Goal: Download file/media

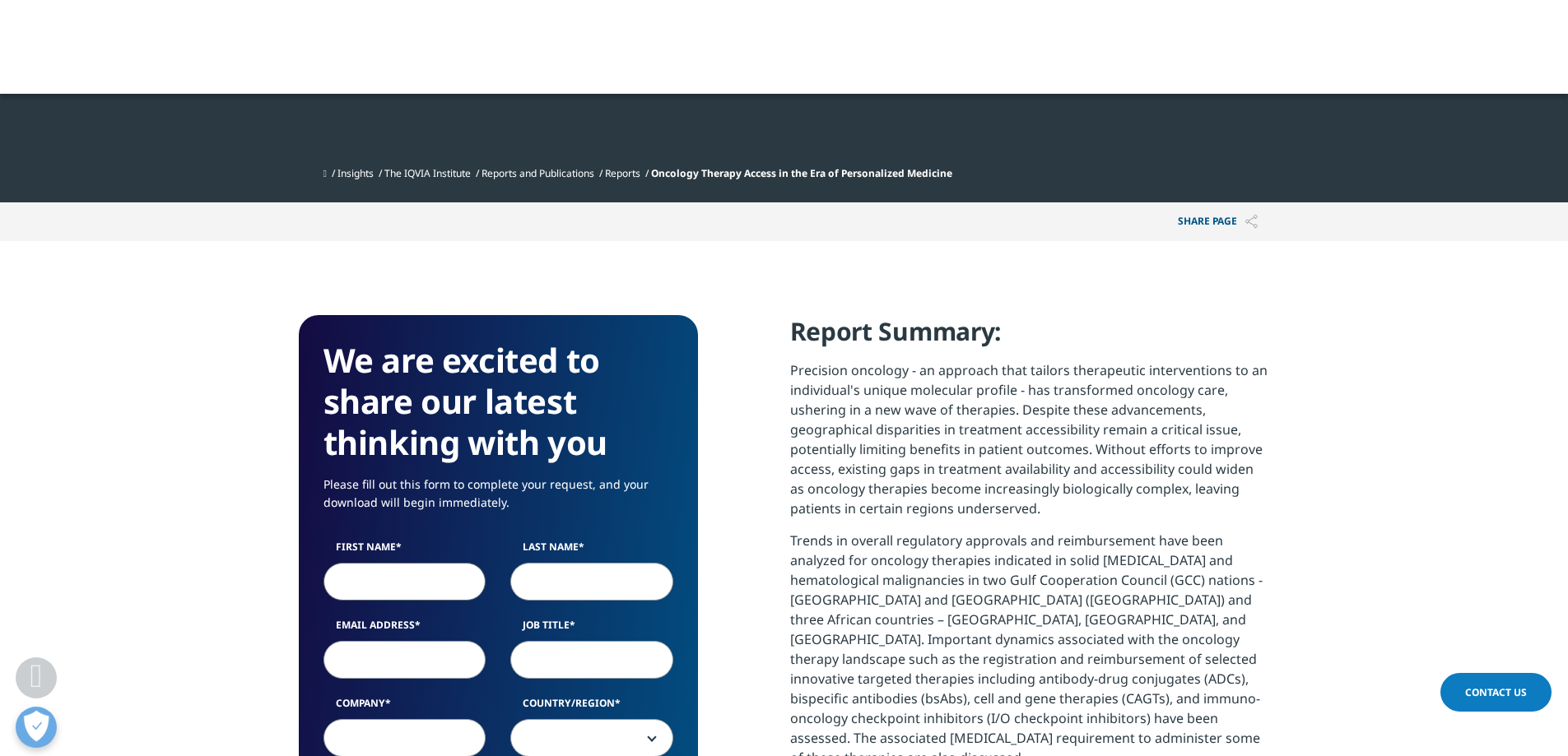
click at [388, 599] on input "First Name" at bounding box center [405, 581] width 163 height 38
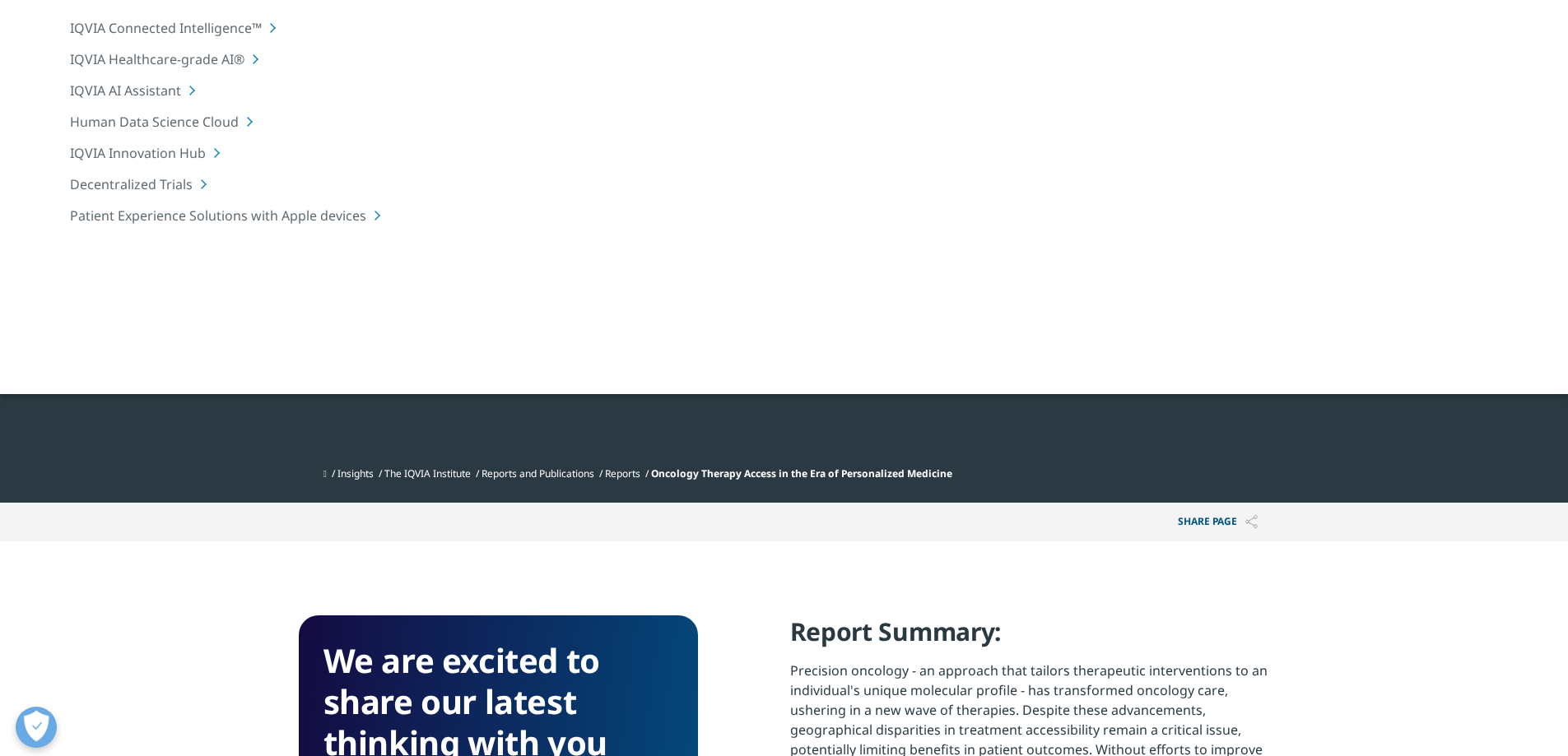
scroll to position [82, 0]
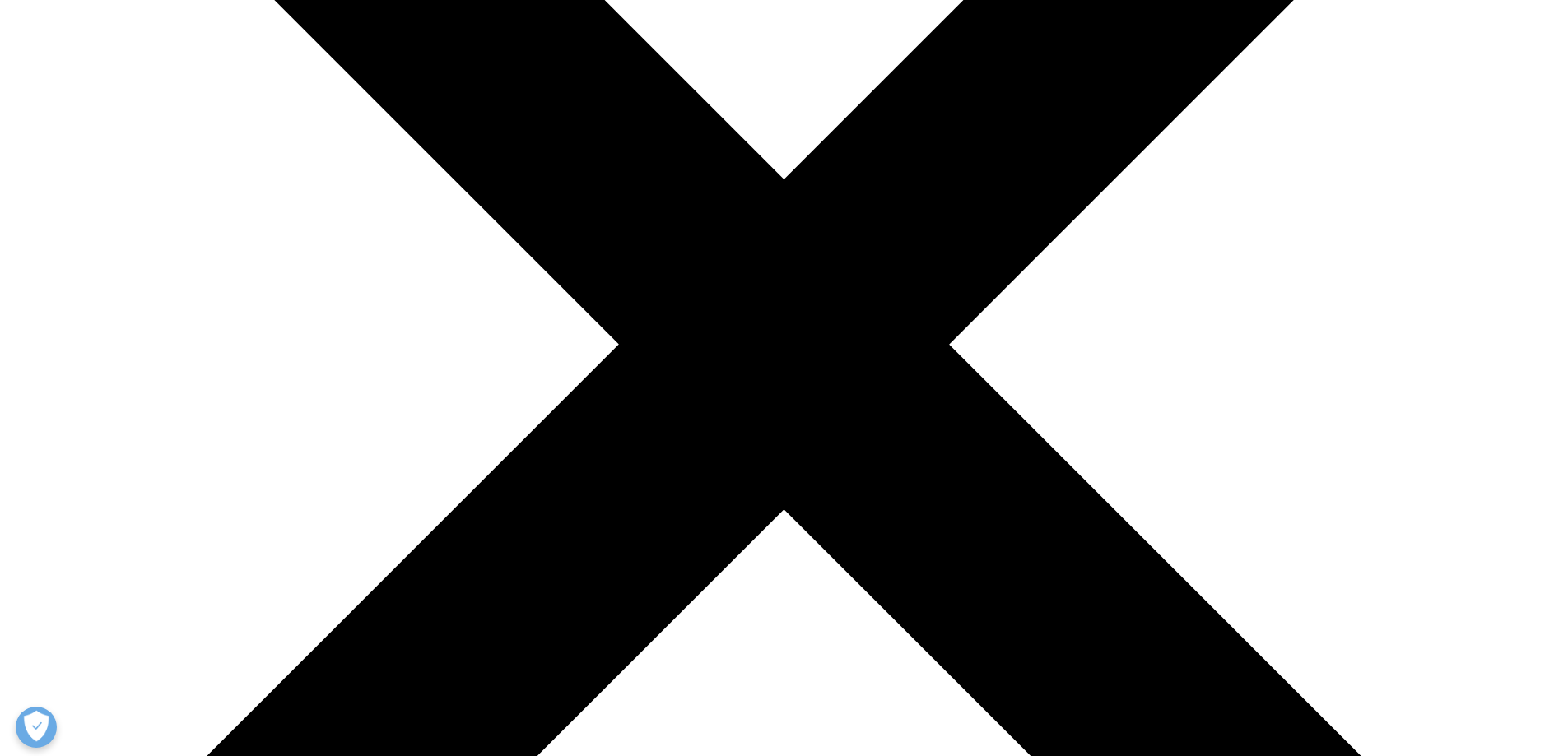
scroll to position [576, 0]
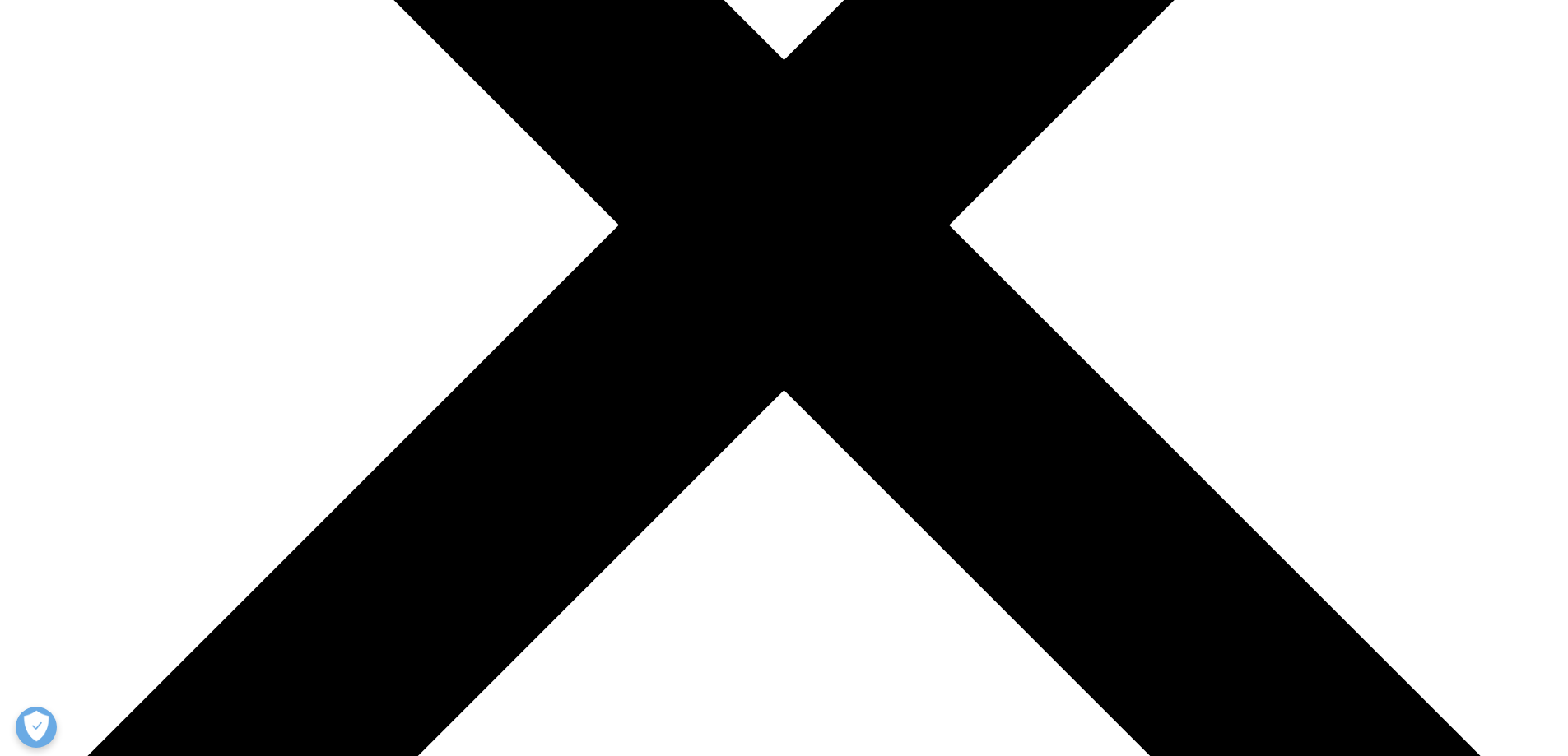
type input "Šimec"
type input "Karmen"
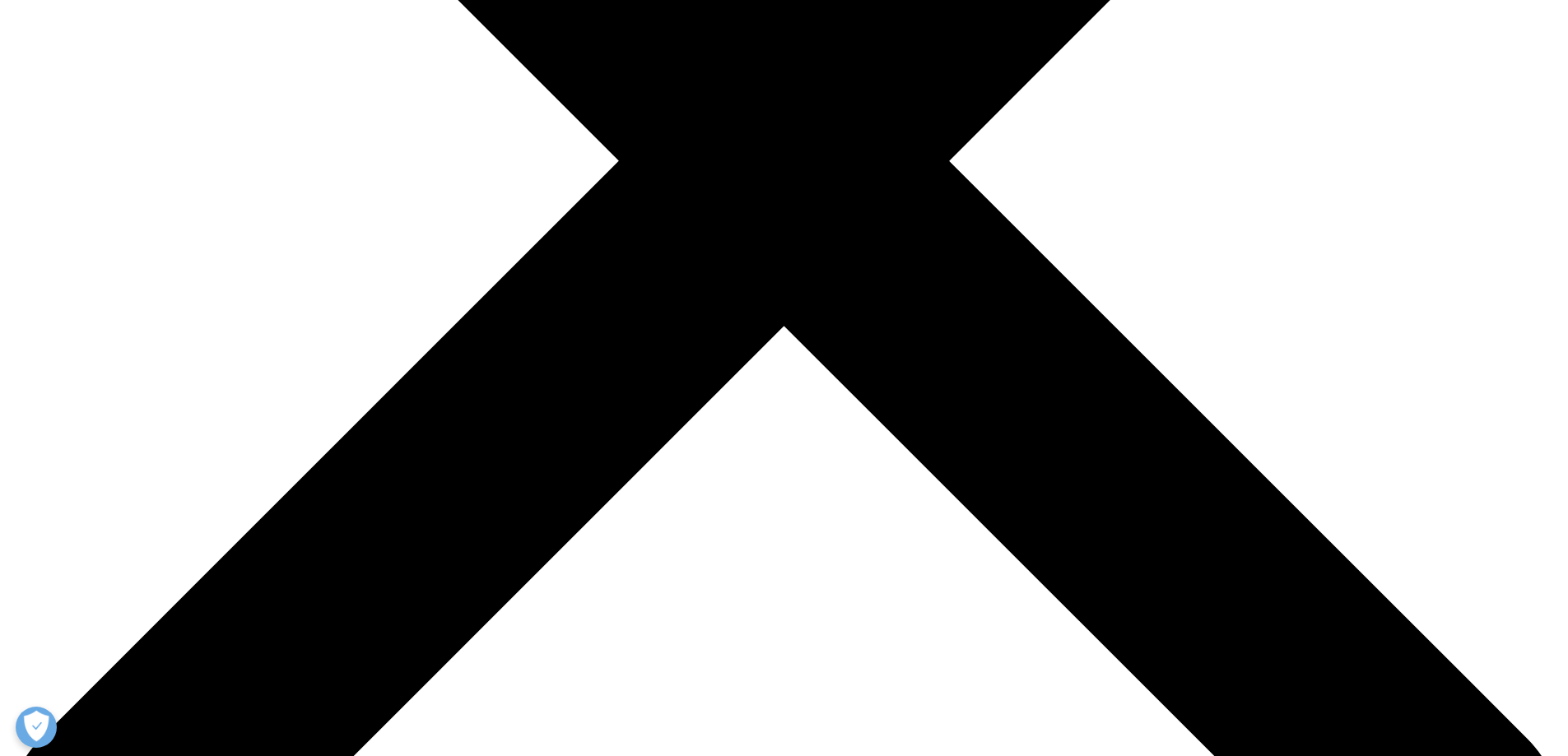
scroll to position [741, 0]
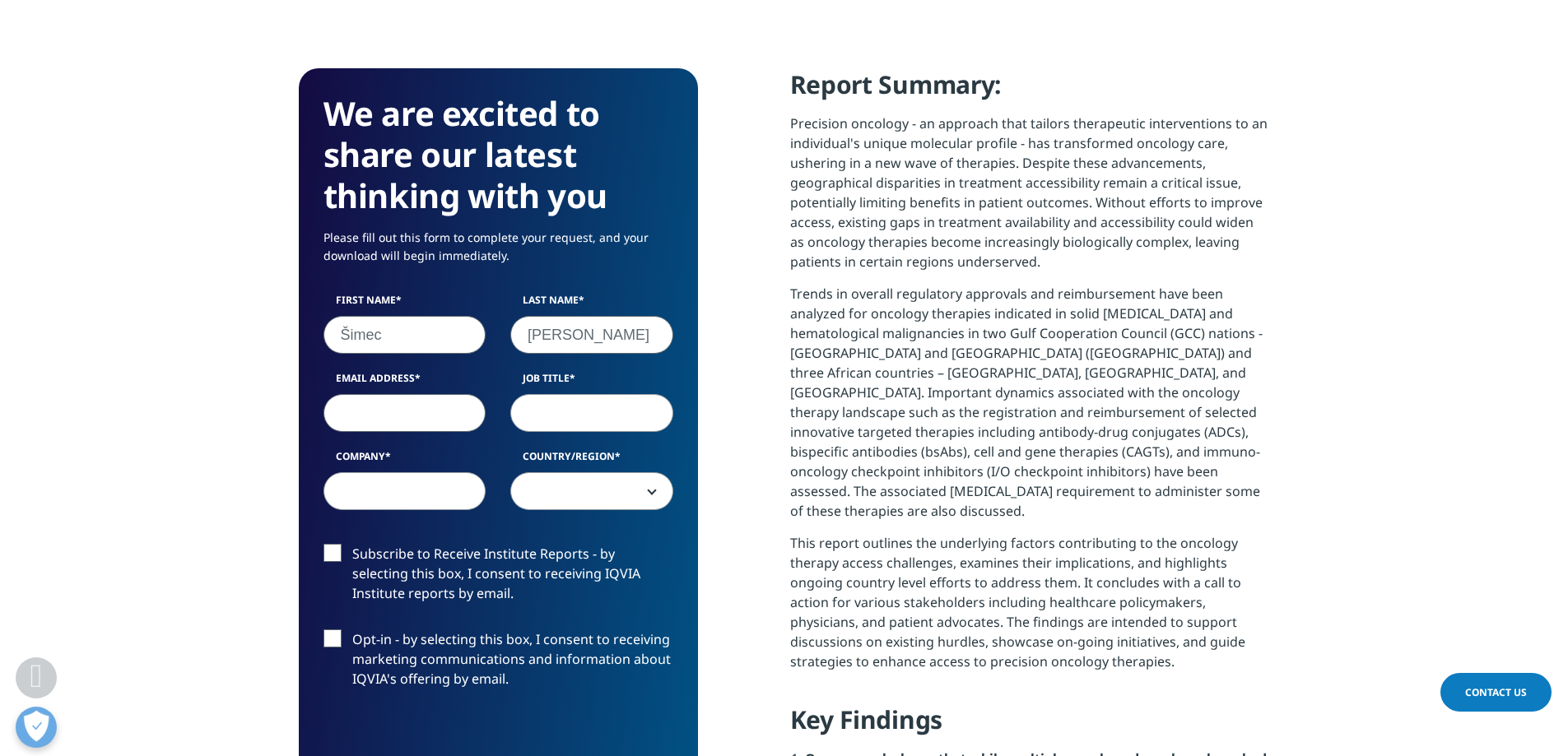
click at [408, 432] on input "Email Address" at bounding box center [405, 412] width 163 height 38
paste input "karmen.simec@krka.biz"
type input "karmen.simec@krka.biz"
click at [591, 432] on input "Job Title" at bounding box center [592, 412] width 163 height 38
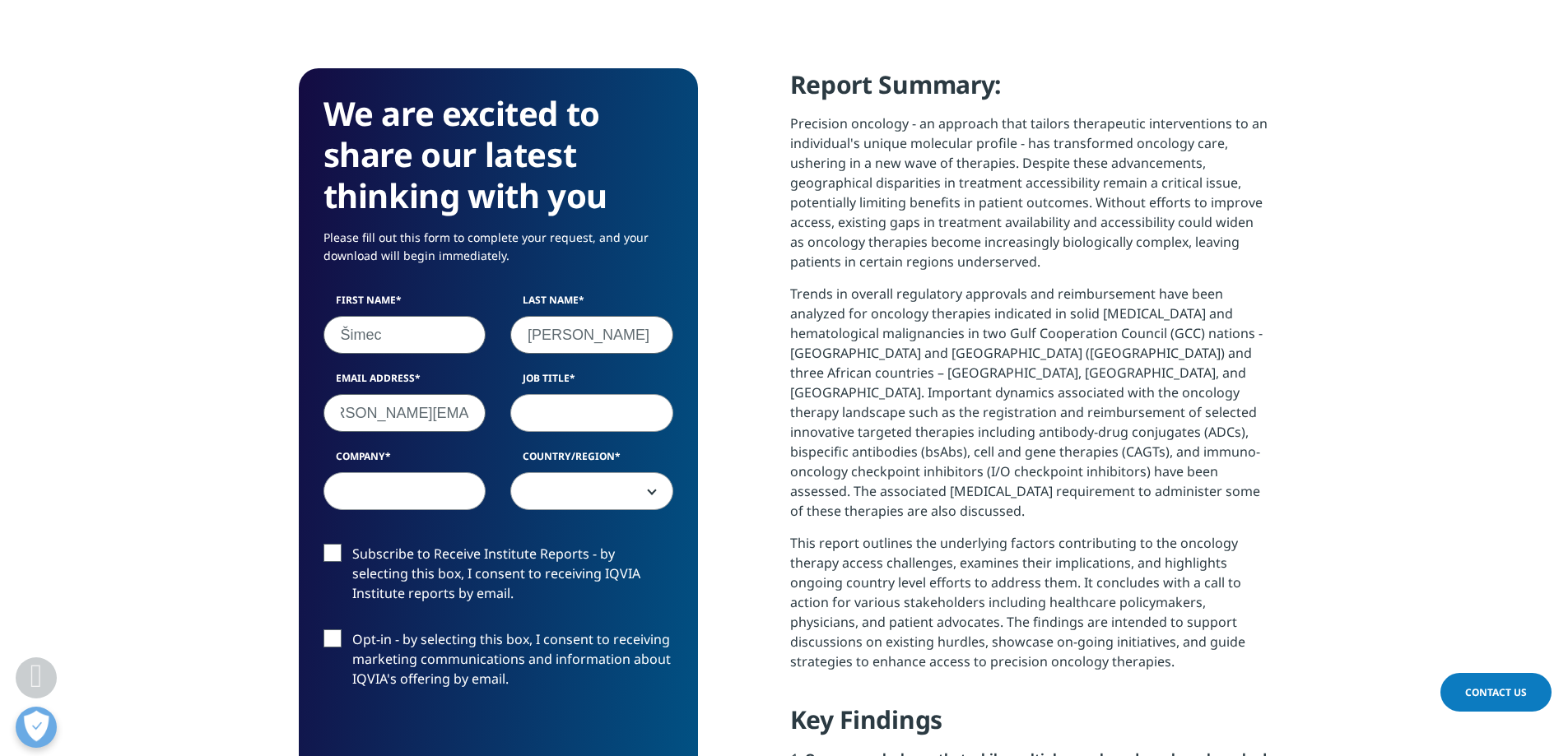
scroll to position [0, 0]
type input "M"
type input "Sales"
click at [467, 503] on input "Company" at bounding box center [405, 491] width 163 height 38
type input "KRKA"
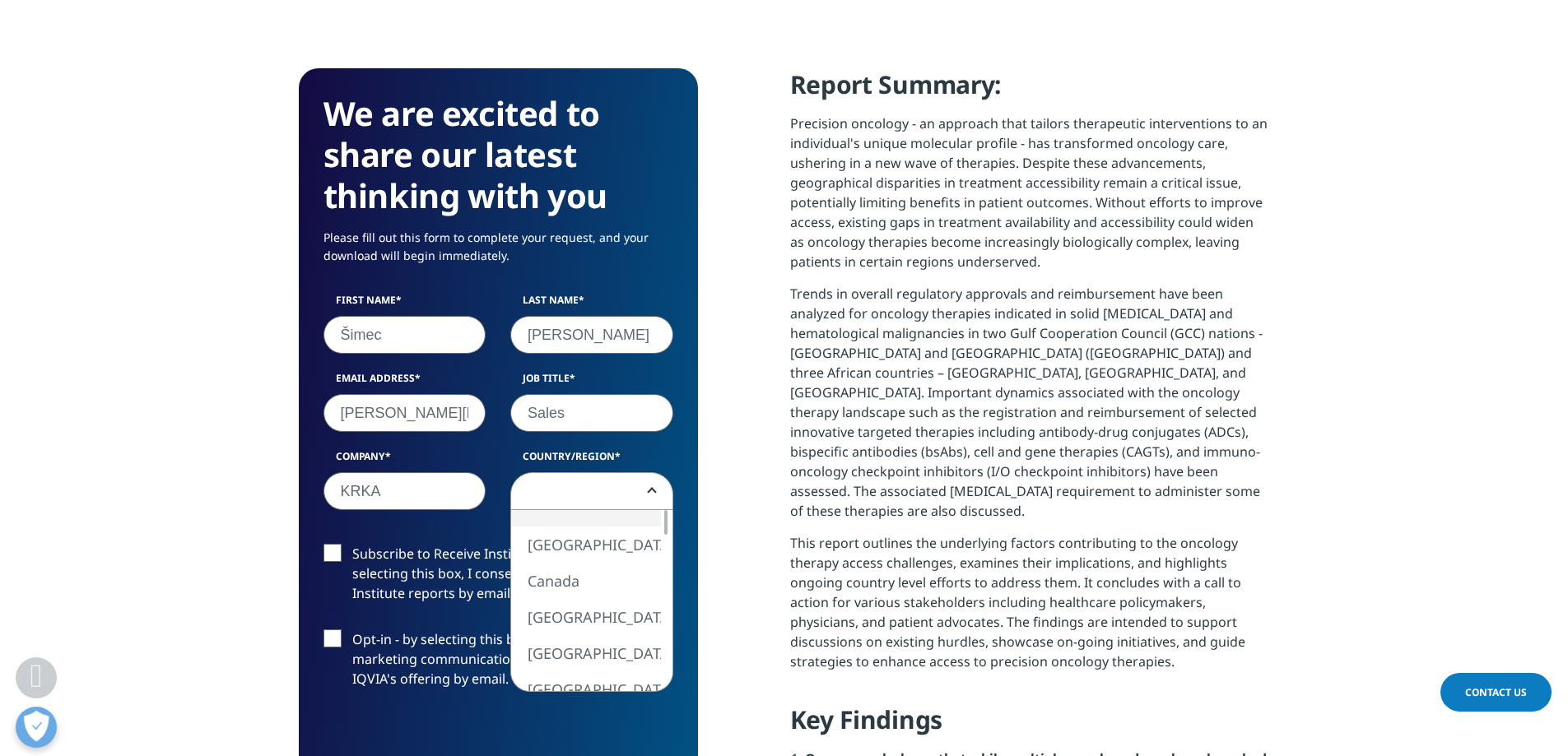
click at [610, 506] on span at bounding box center [592, 492] width 162 height 38
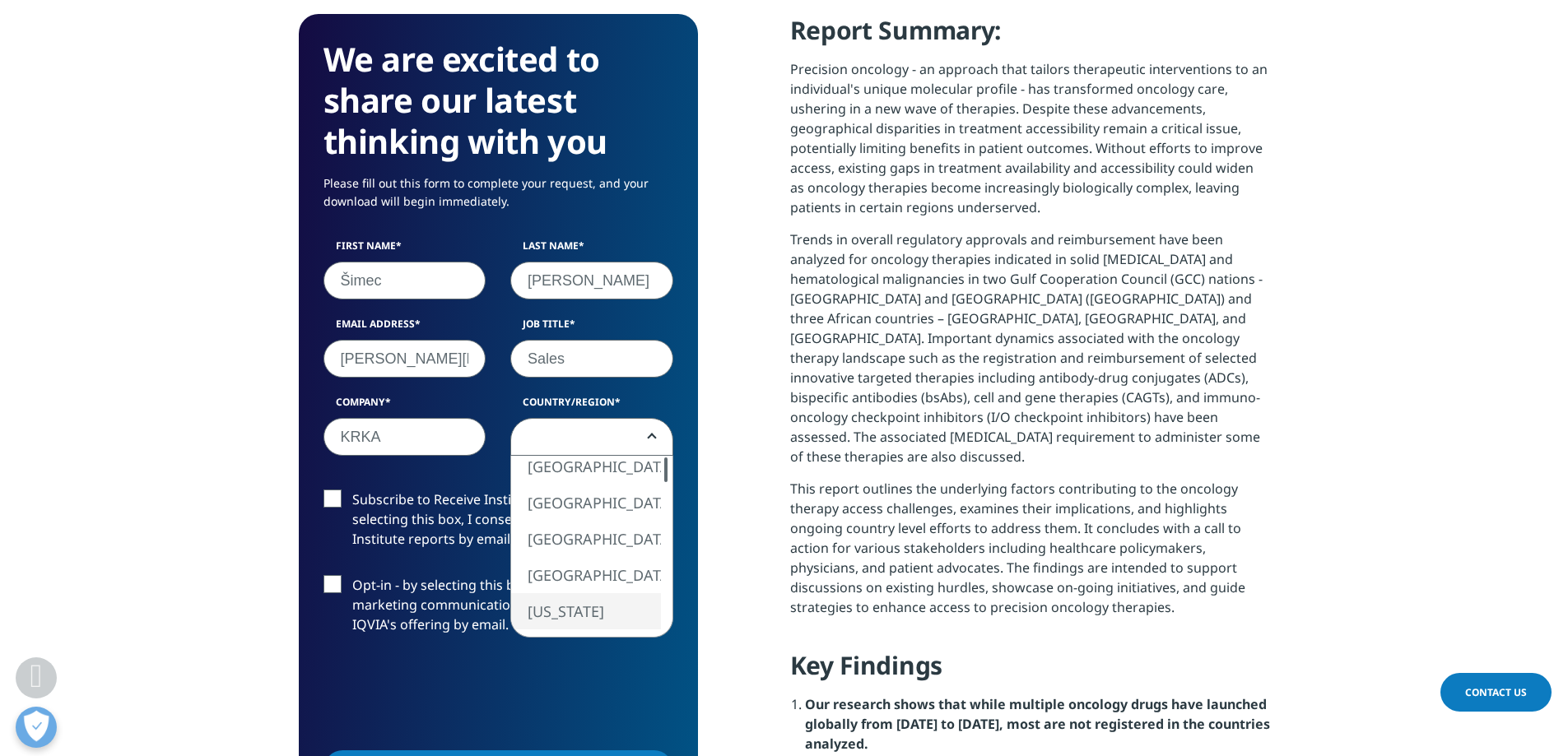
scroll to position [823, 0]
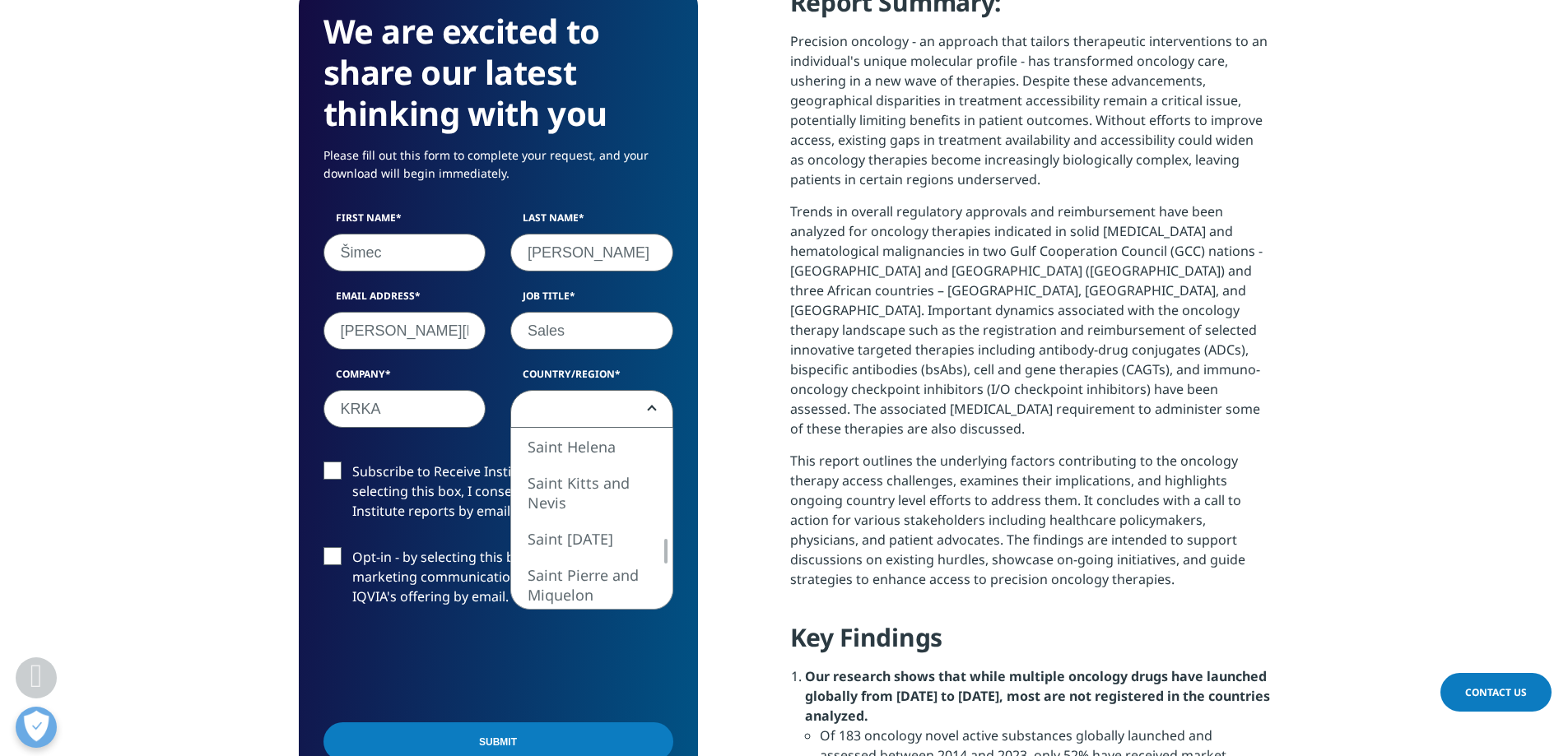
click at [648, 568] on div "United States Canada United Kingdom Afghanistan Albania Algeria American Samoa …" at bounding box center [592, 518] width 162 height 181
select select "Slovenia"
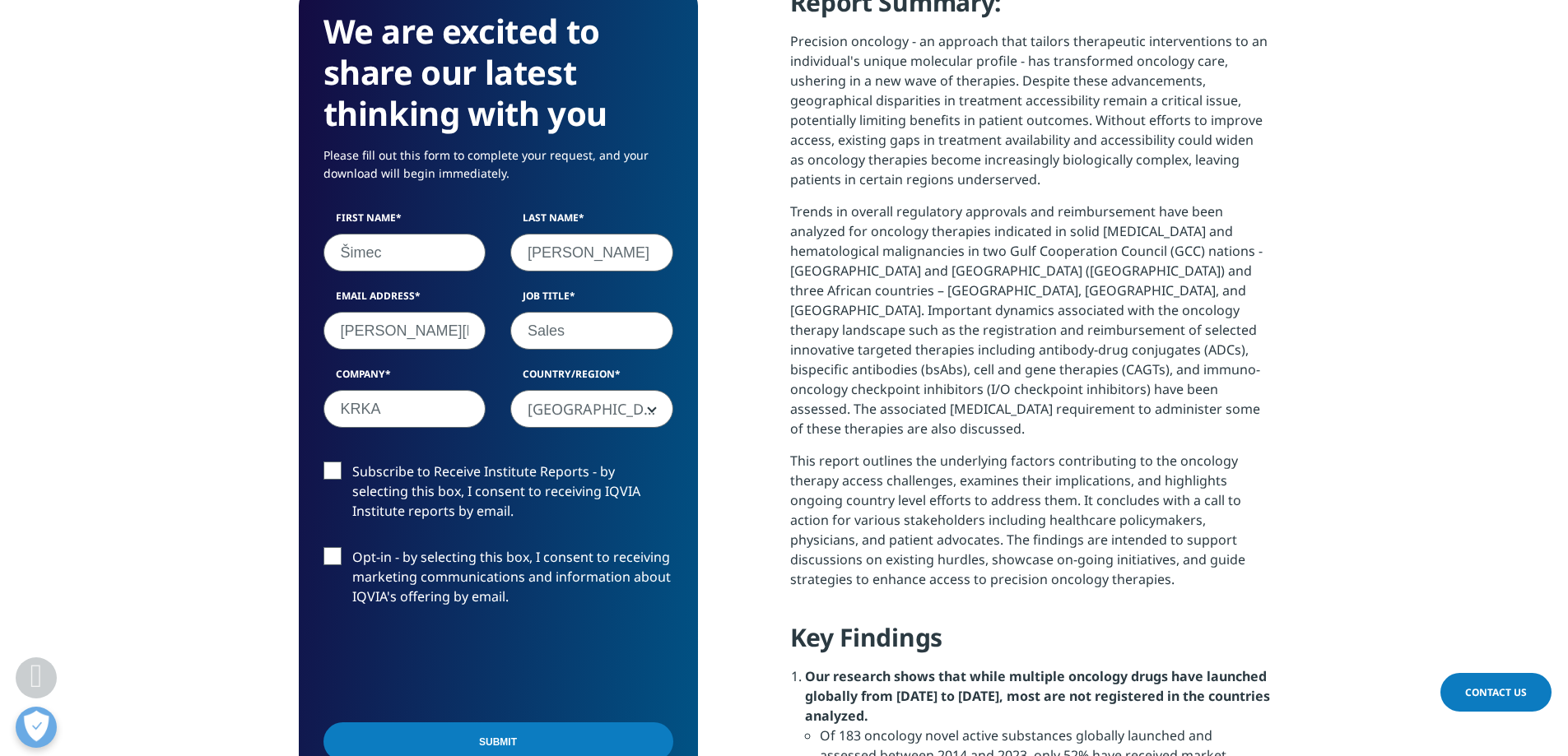
click at [336, 571] on label "Opt-in - by selecting this box, I consent to receiving marketing communications…" at bounding box center [498, 581] width 350 height 68
click at [352, 548] on input "Opt-in - by selecting this box, I consent to receiving marketing communications…" at bounding box center [352, 548] width 0 height 0
click at [337, 571] on label "Opt-in - by selecting this box, I consent to receiving marketing communications…" at bounding box center [498, 581] width 350 height 68
click at [352, 548] on input "Opt-in - by selecting this box, I consent to receiving marketing communications…" at bounding box center [352, 548] width 0 height 0
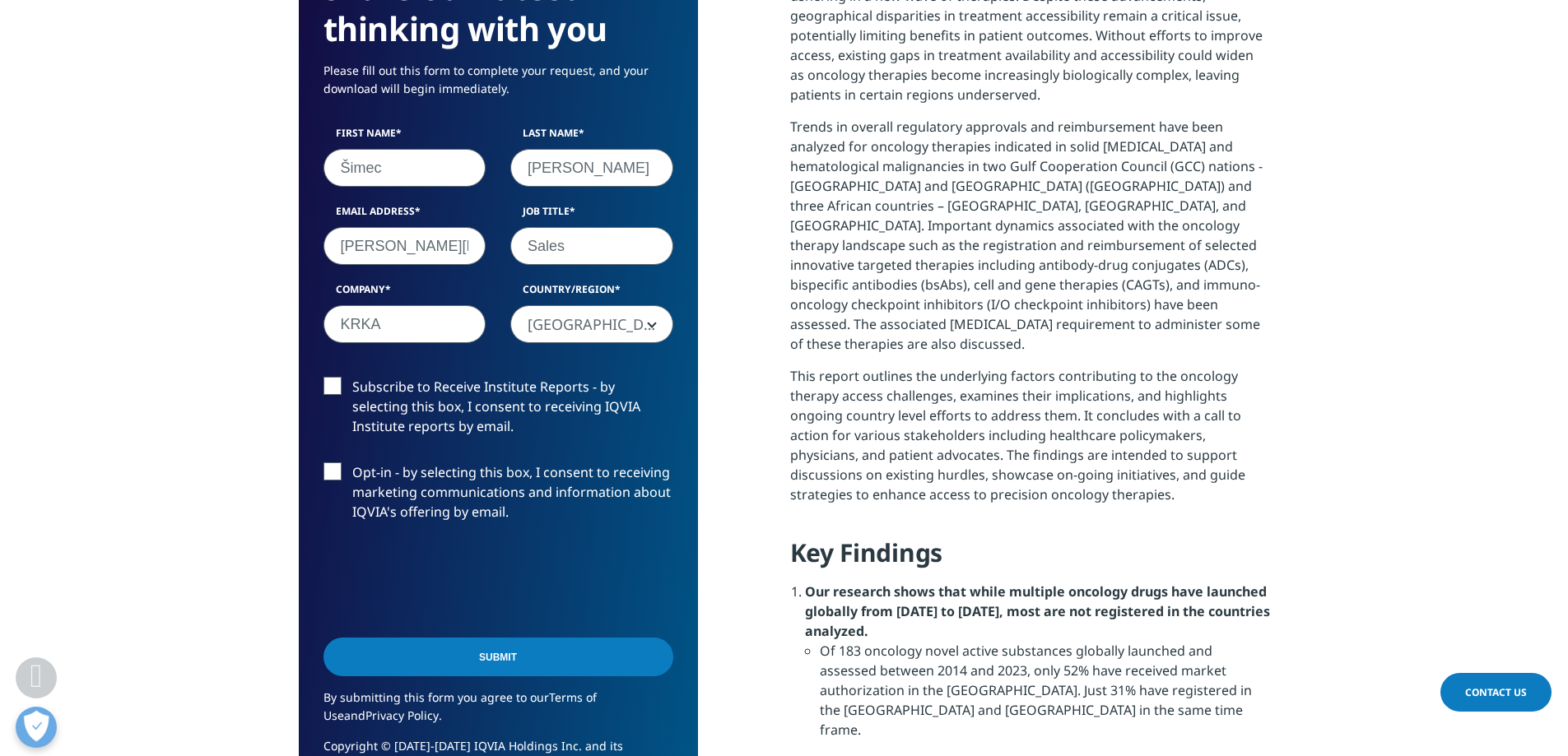
scroll to position [987, 0]
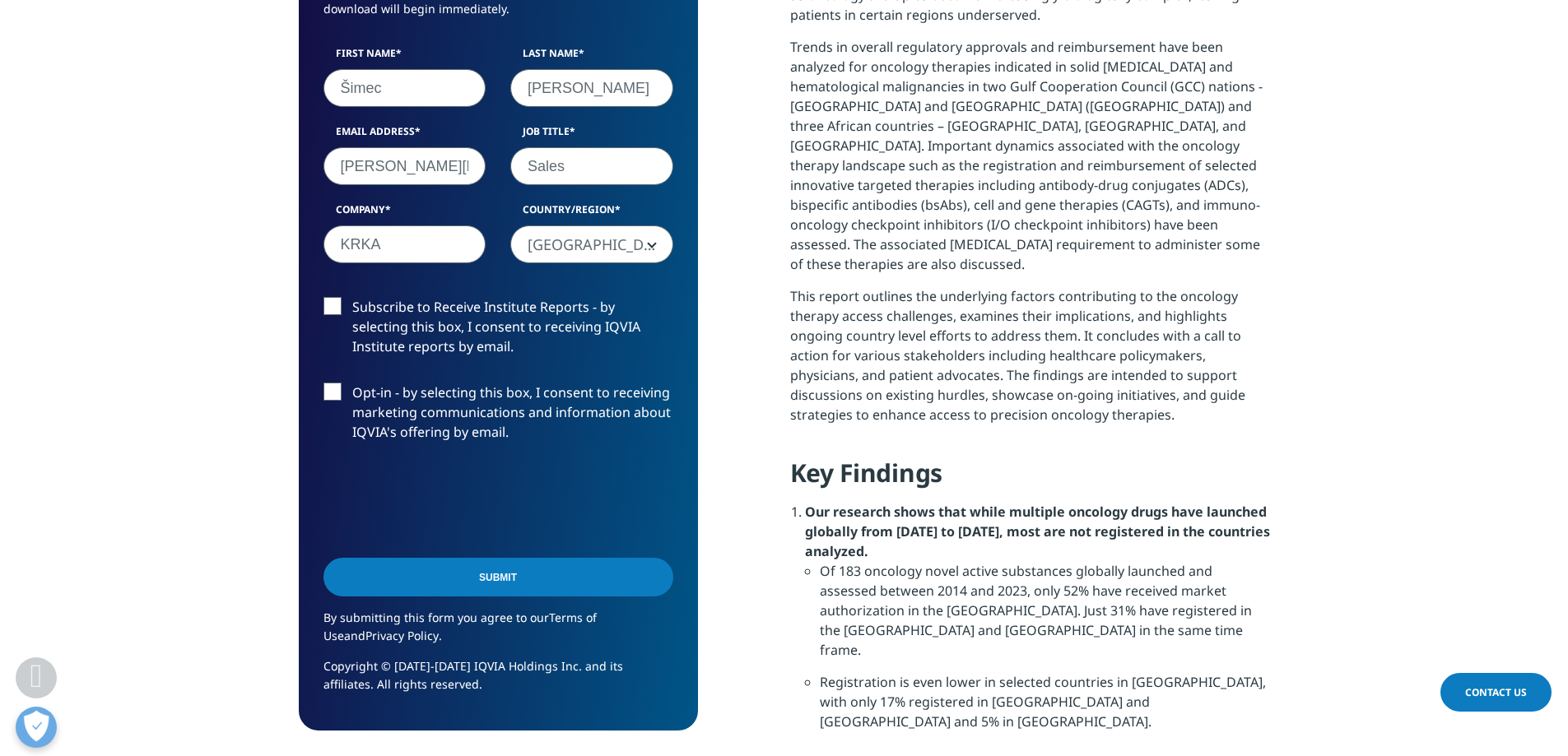
click at [329, 323] on label "Subscribe to Receive Institute Reports - by selecting this box, I consent to re…" at bounding box center [498, 330] width 350 height 68
click at [352, 297] on input "Subscribe to Receive Institute Reports - by selecting this box, I consent to re…" at bounding box center [352, 297] width 0 height 0
click at [489, 590] on input "Submit" at bounding box center [498, 578] width 350 height 39
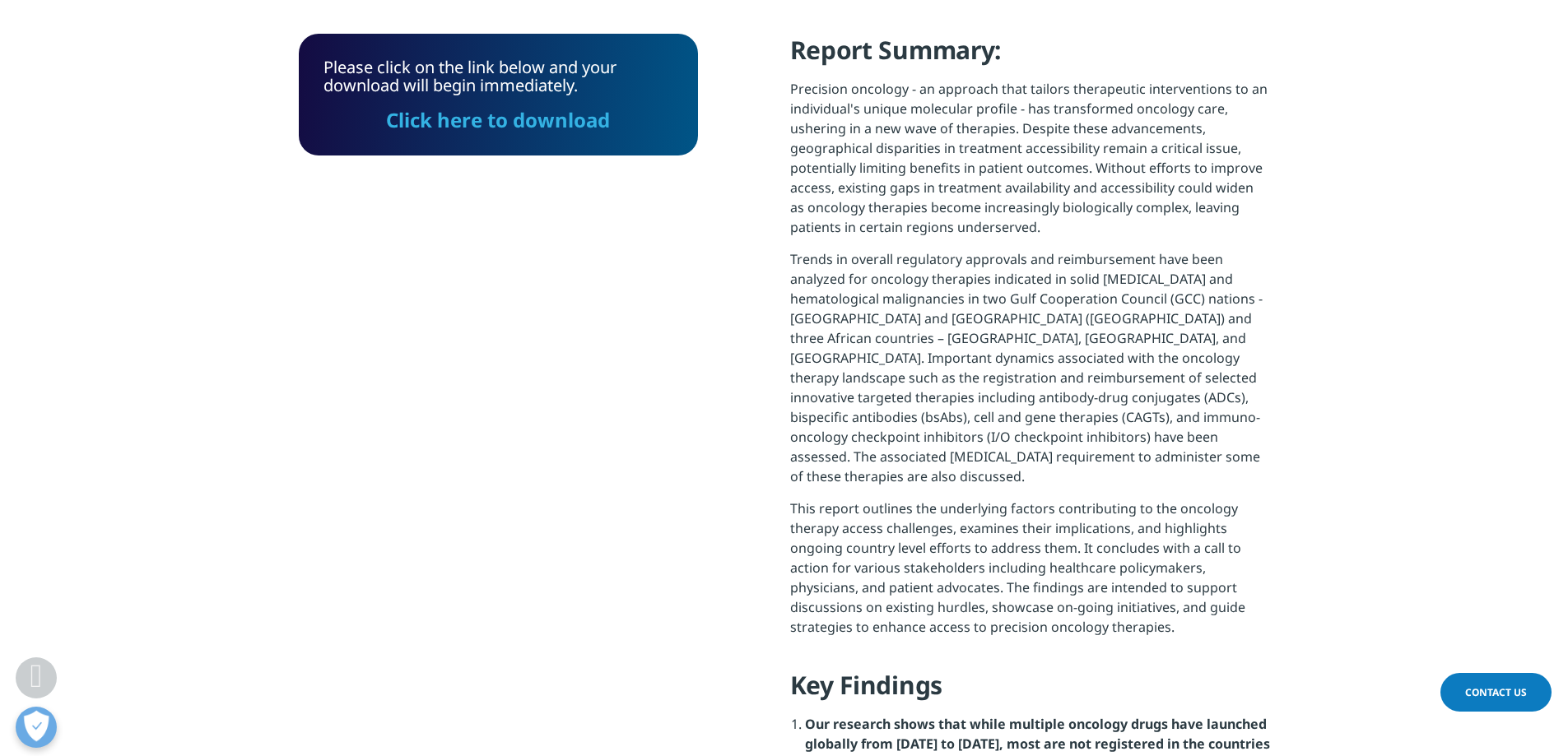
scroll to position [767, 0]
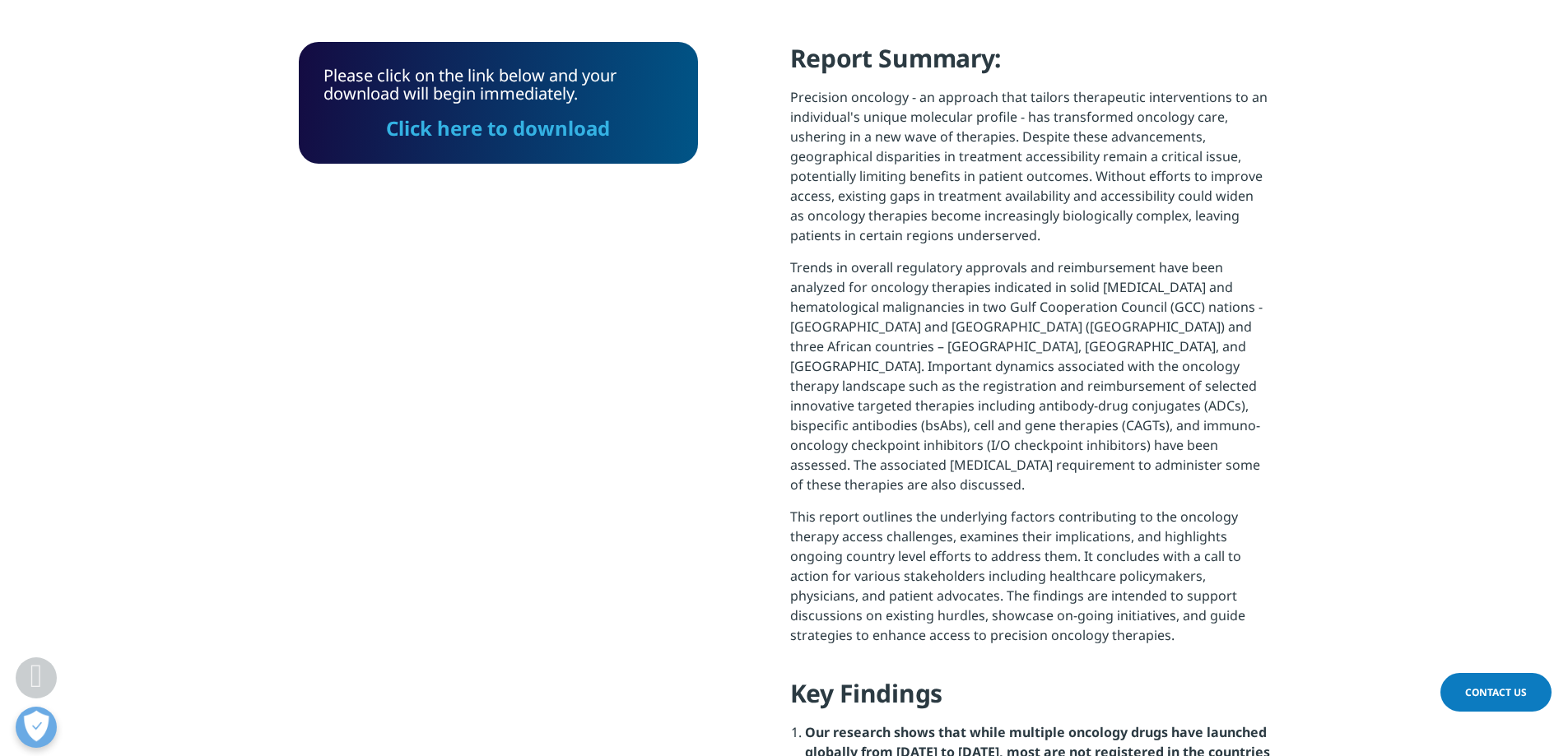
click at [533, 141] on link "Click here to download" at bounding box center [497, 128] width 223 height 27
